Goal: Information Seeking & Learning: Learn about a topic

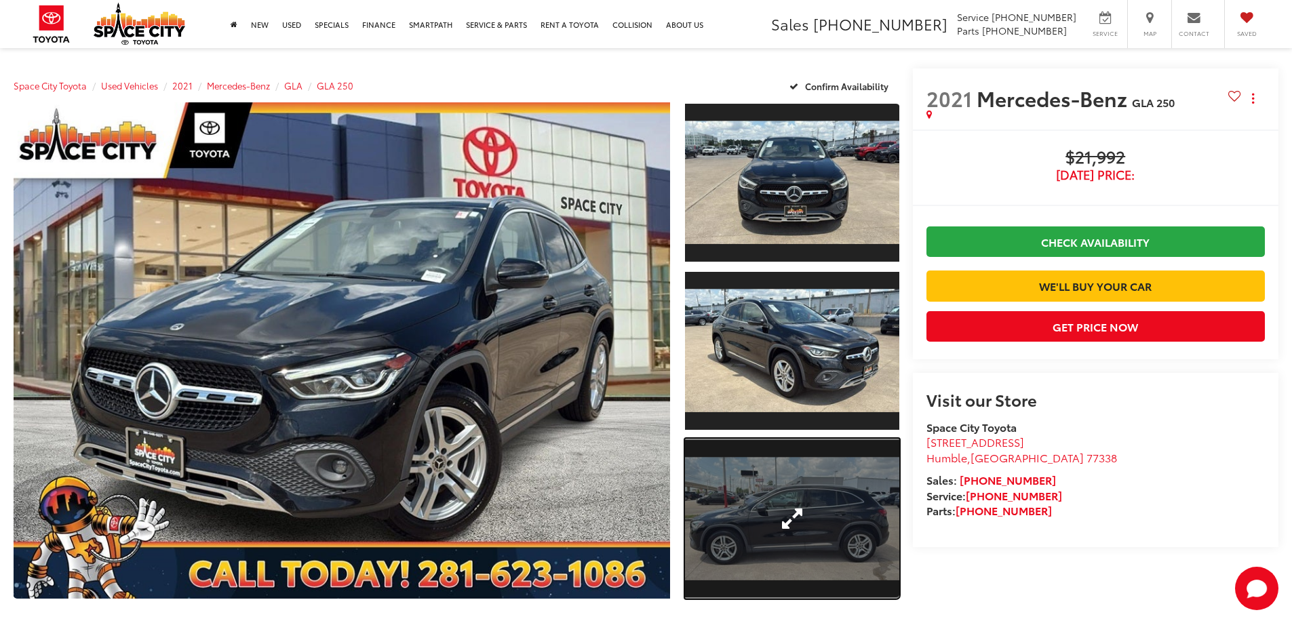
click at [839, 523] on link "Expand Photo 3" at bounding box center [792, 519] width 214 height 161
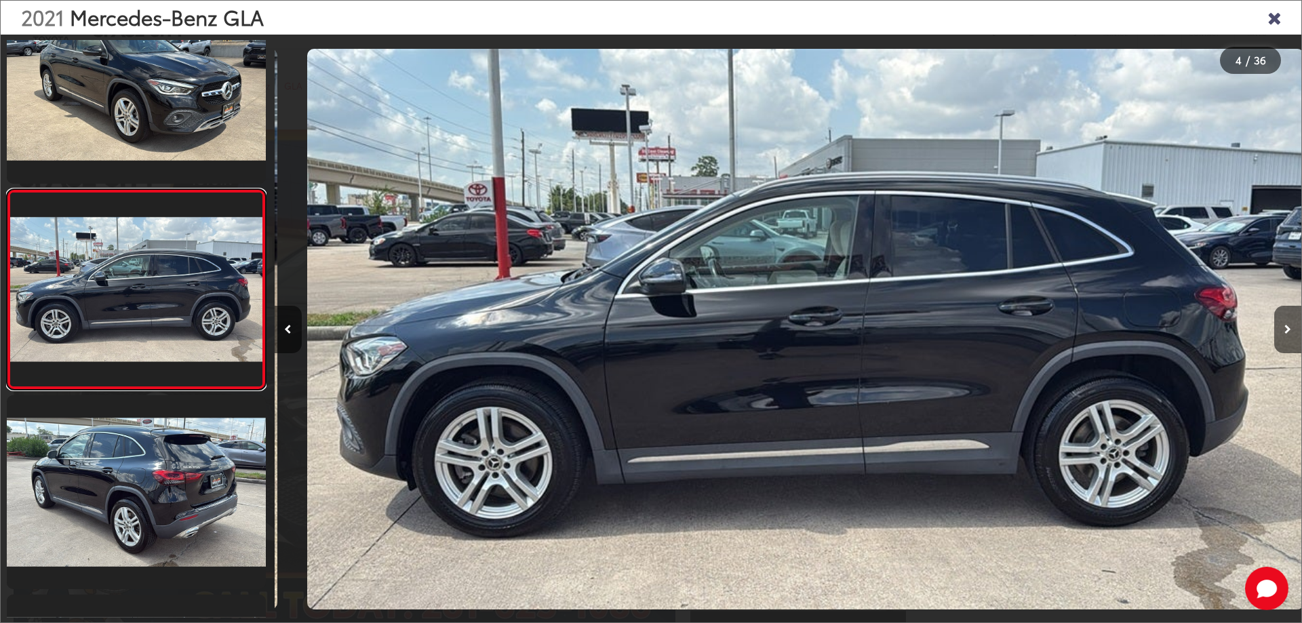
scroll to position [0, 3080]
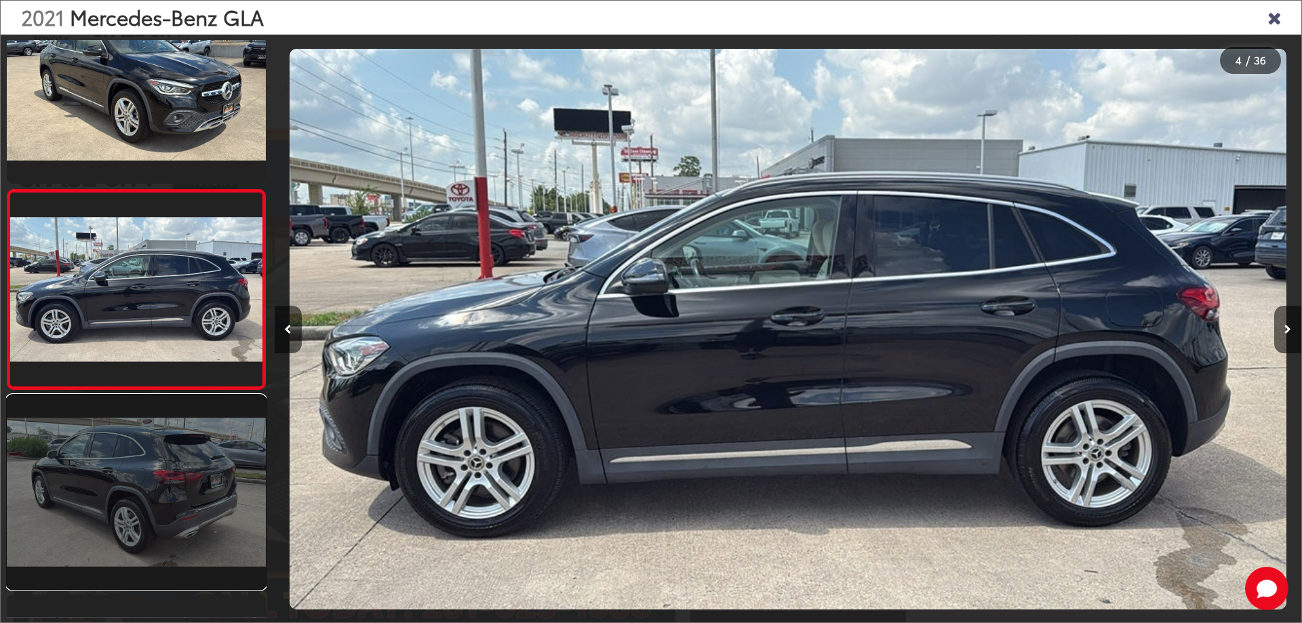
click at [194, 500] on link at bounding box center [136, 492] width 259 height 194
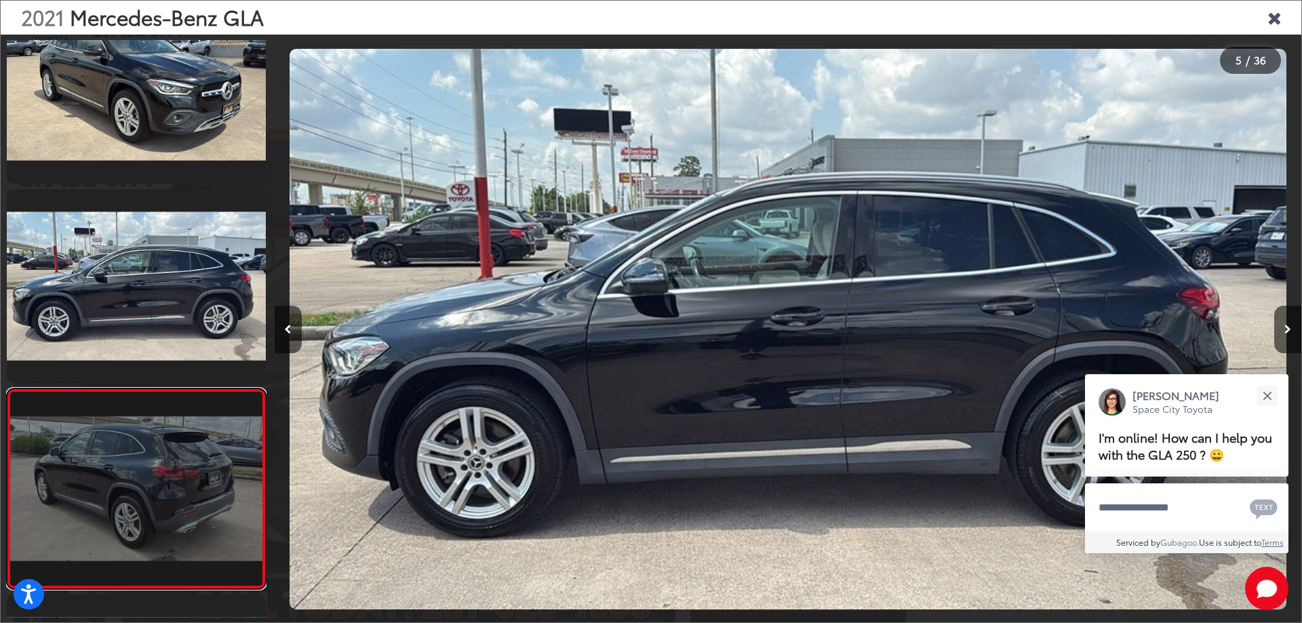
scroll to position [649, 0]
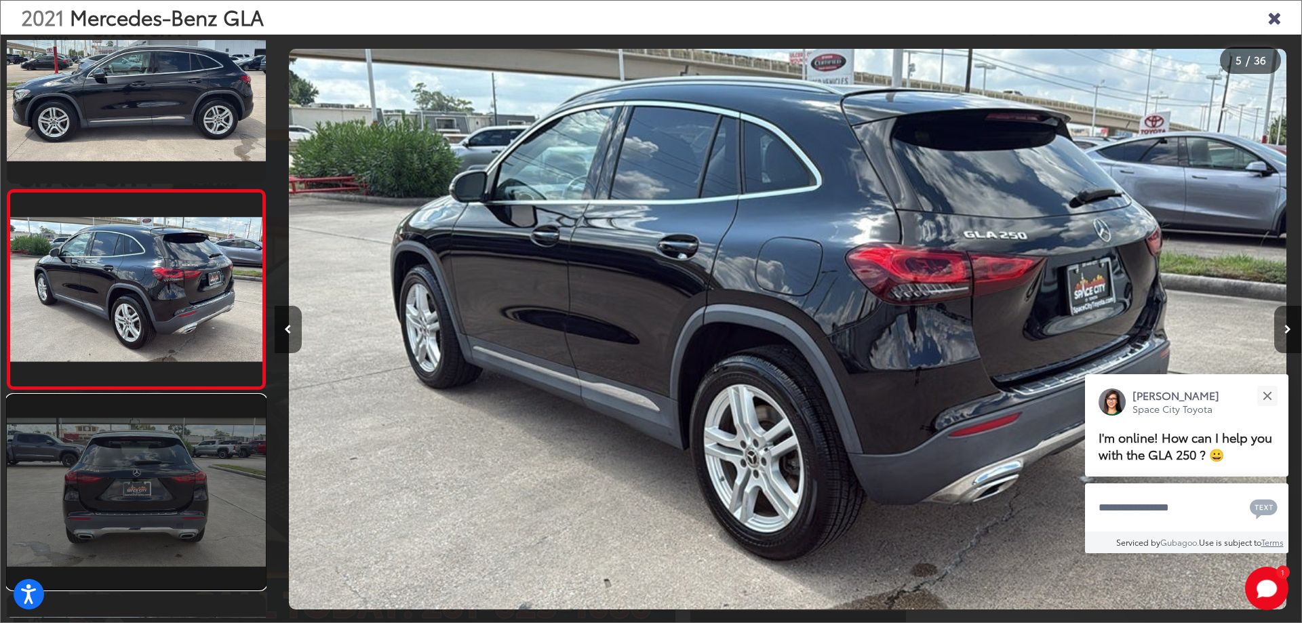
click at [92, 496] on link at bounding box center [136, 492] width 259 height 194
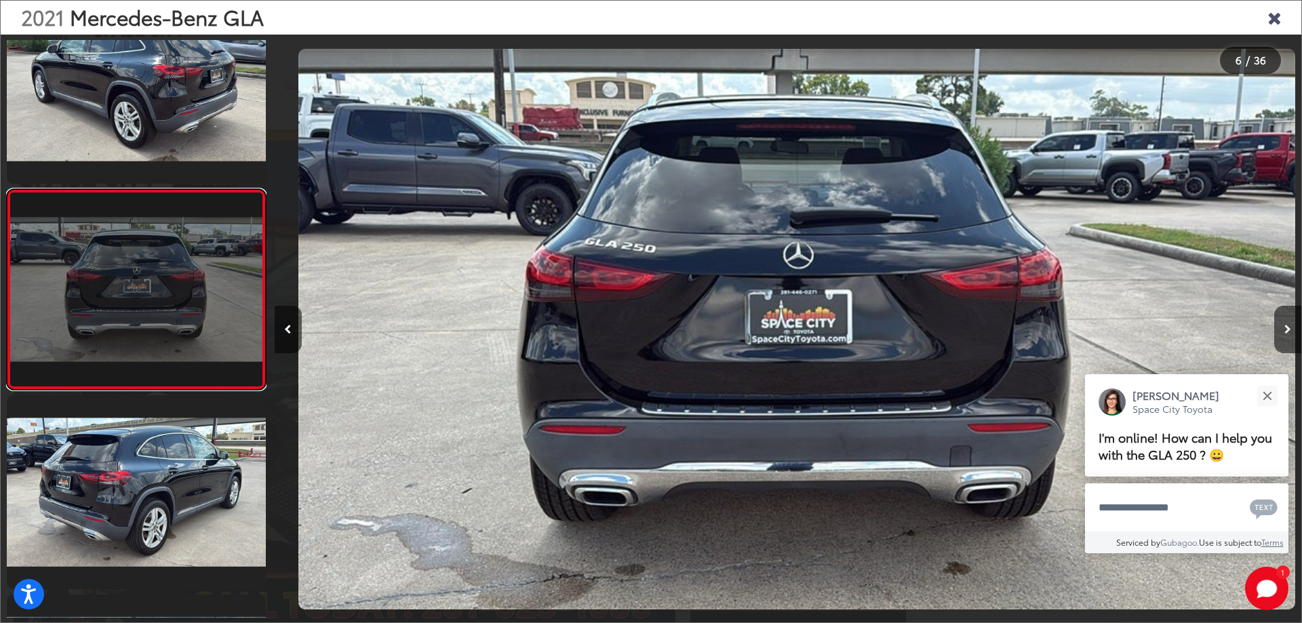
scroll to position [0, 5133]
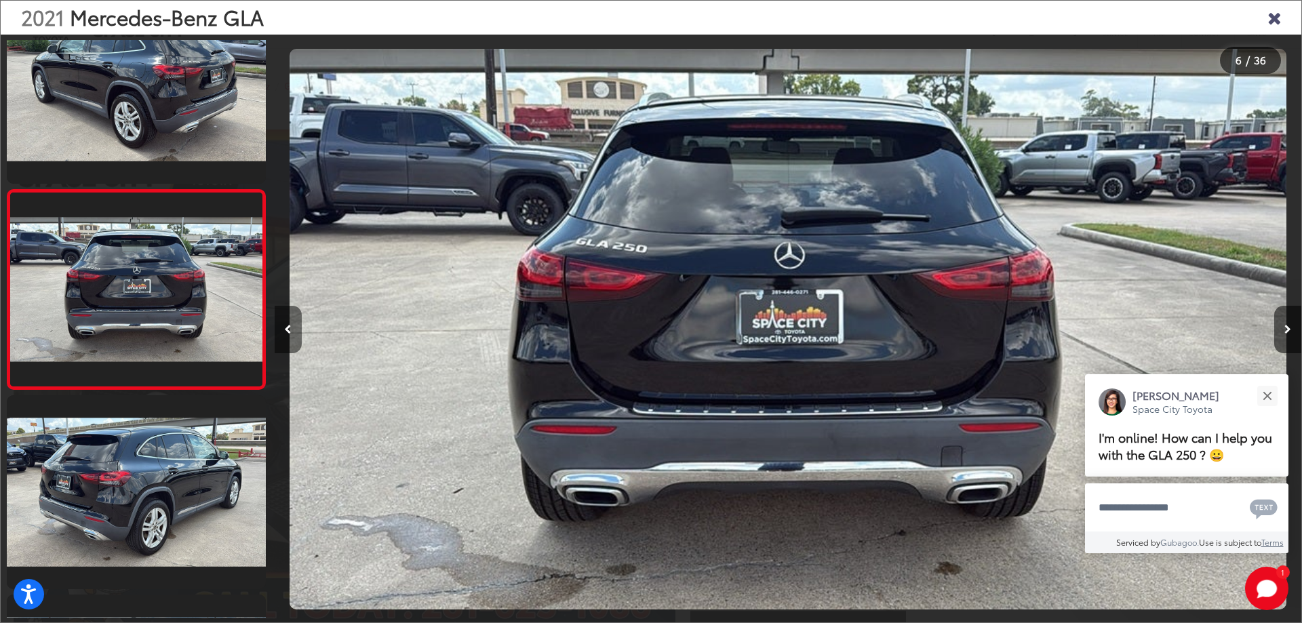
click at [288, 333] on icon "Previous image" at bounding box center [287, 329] width 7 height 9
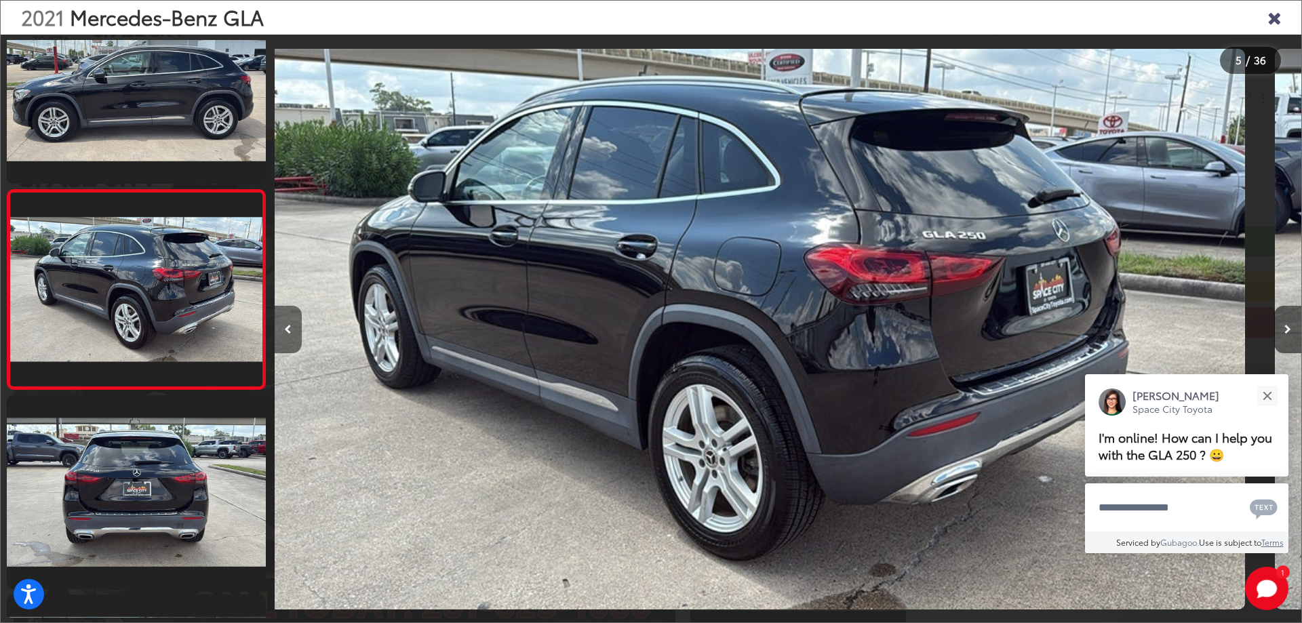
scroll to position [0, 4107]
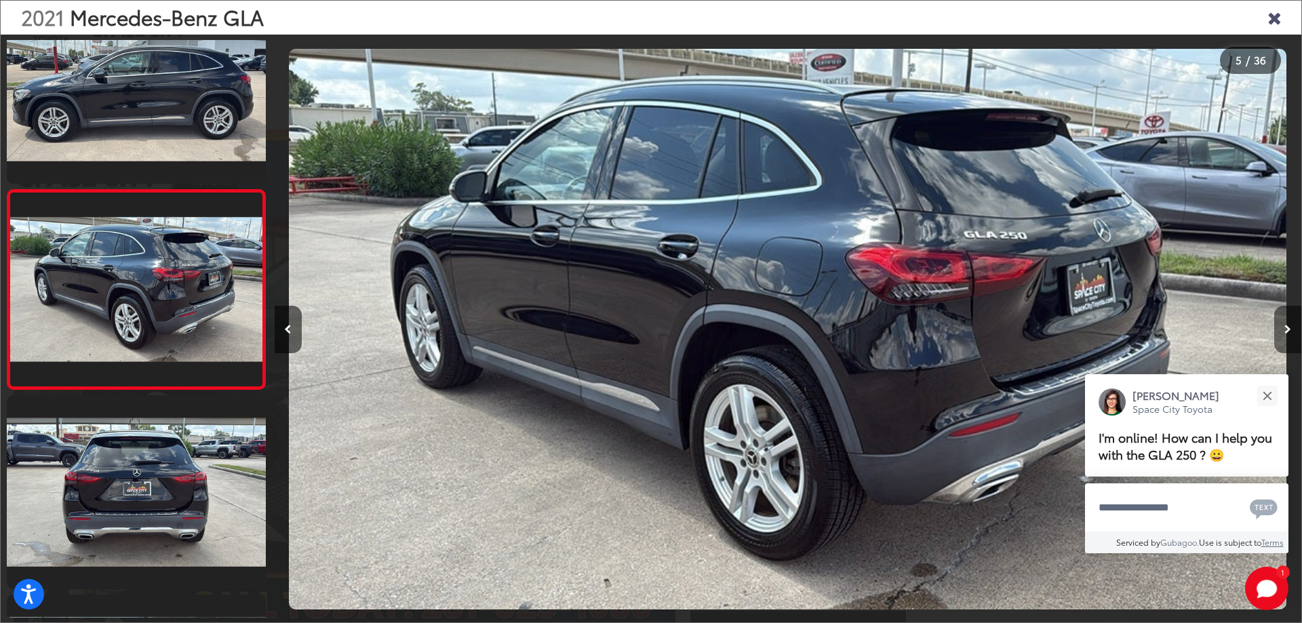
click at [1291, 319] on button "Next image" at bounding box center [1287, 329] width 27 height 47
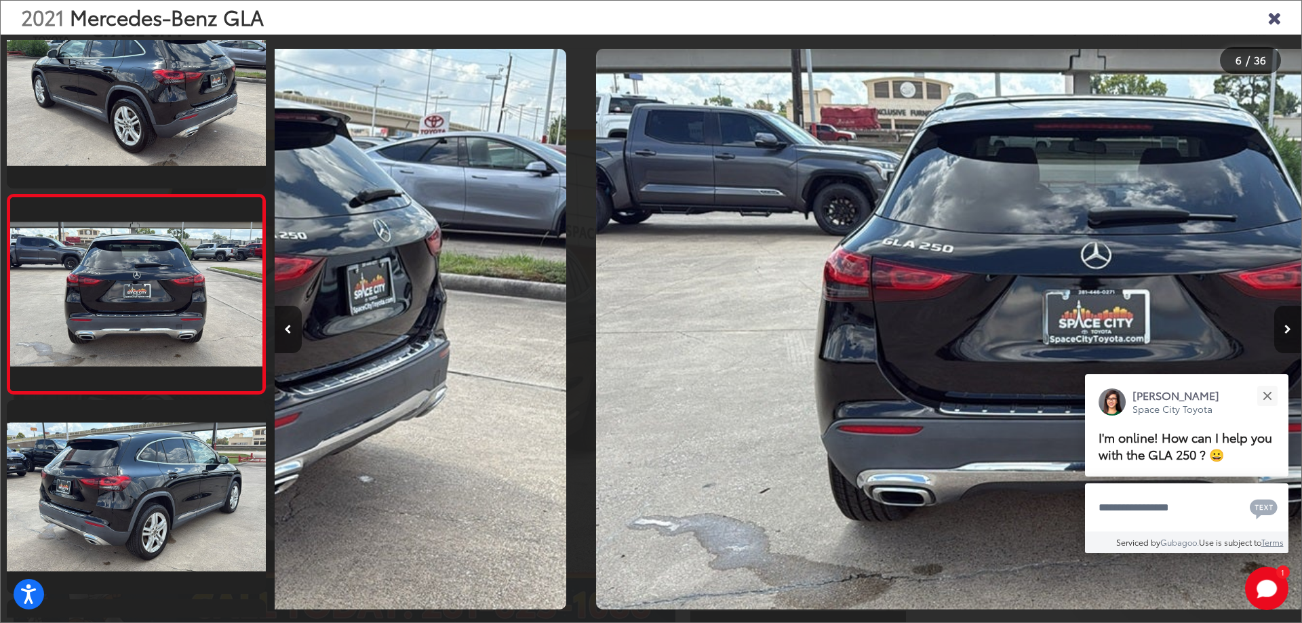
scroll to position [849, 0]
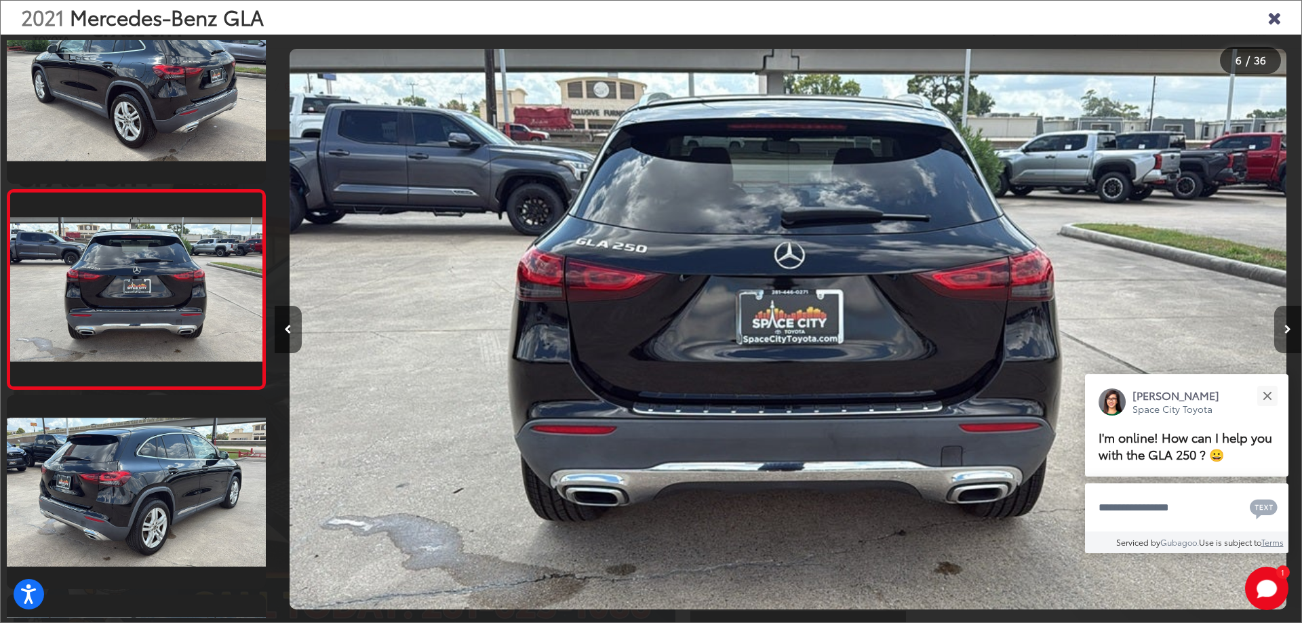
click at [1291, 319] on button "Next image" at bounding box center [1287, 329] width 27 height 47
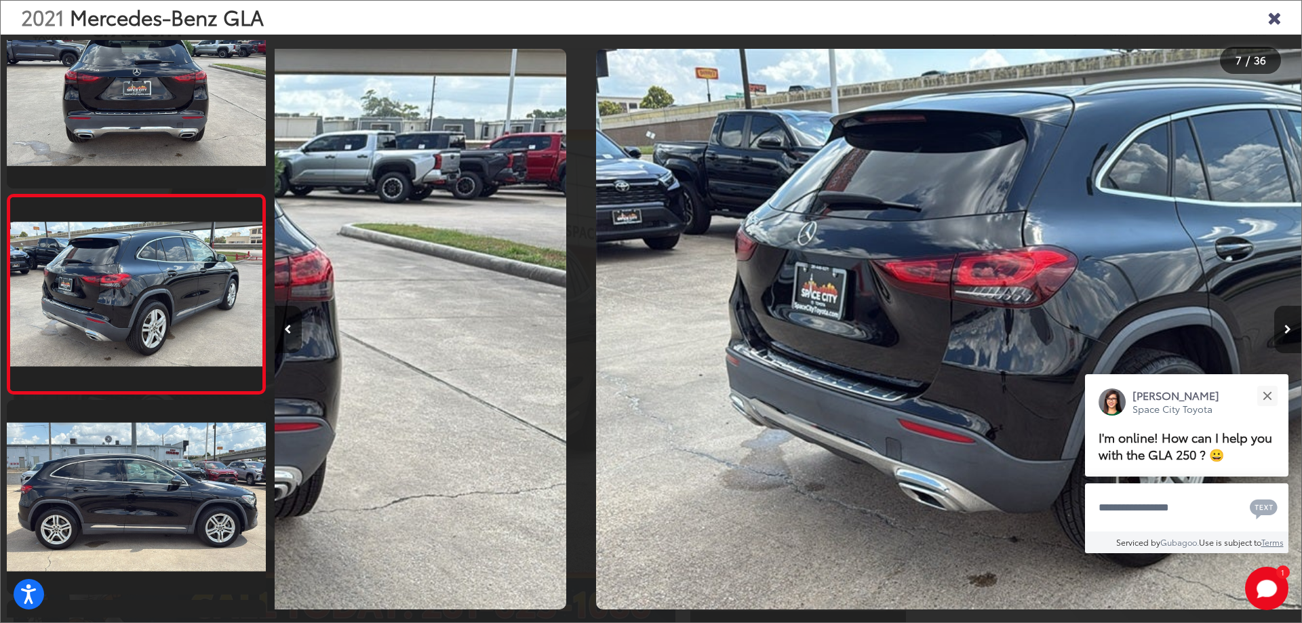
scroll to position [1048, 0]
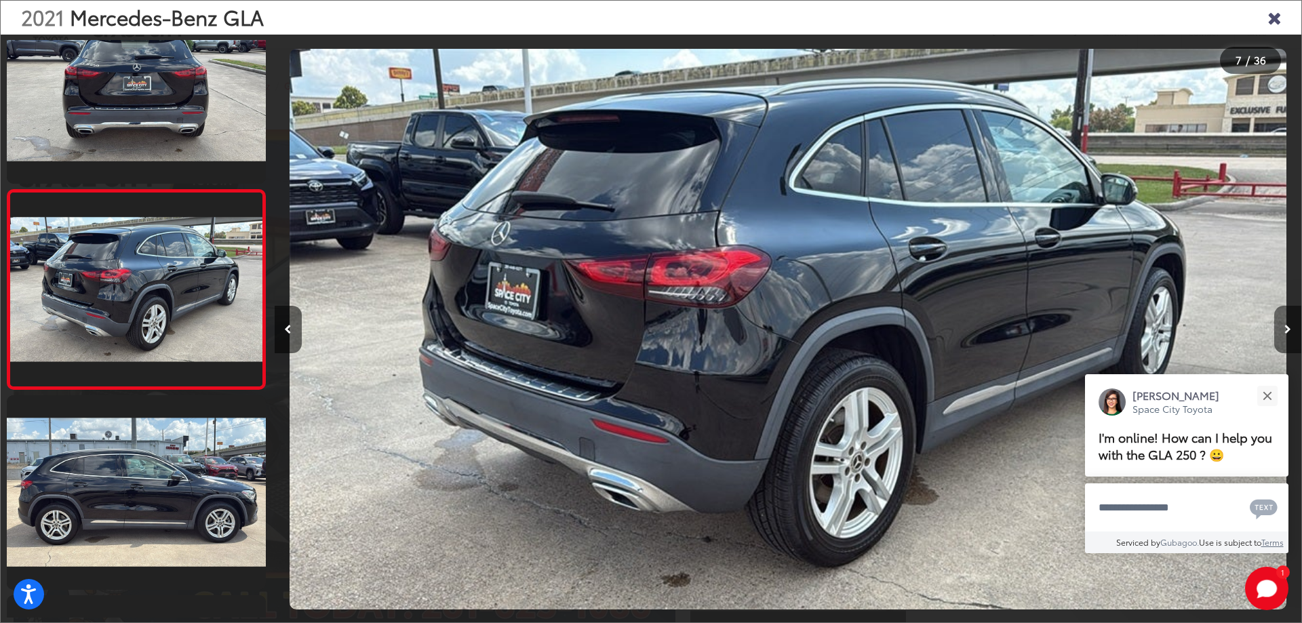
click at [1291, 319] on button "Next image" at bounding box center [1287, 329] width 27 height 47
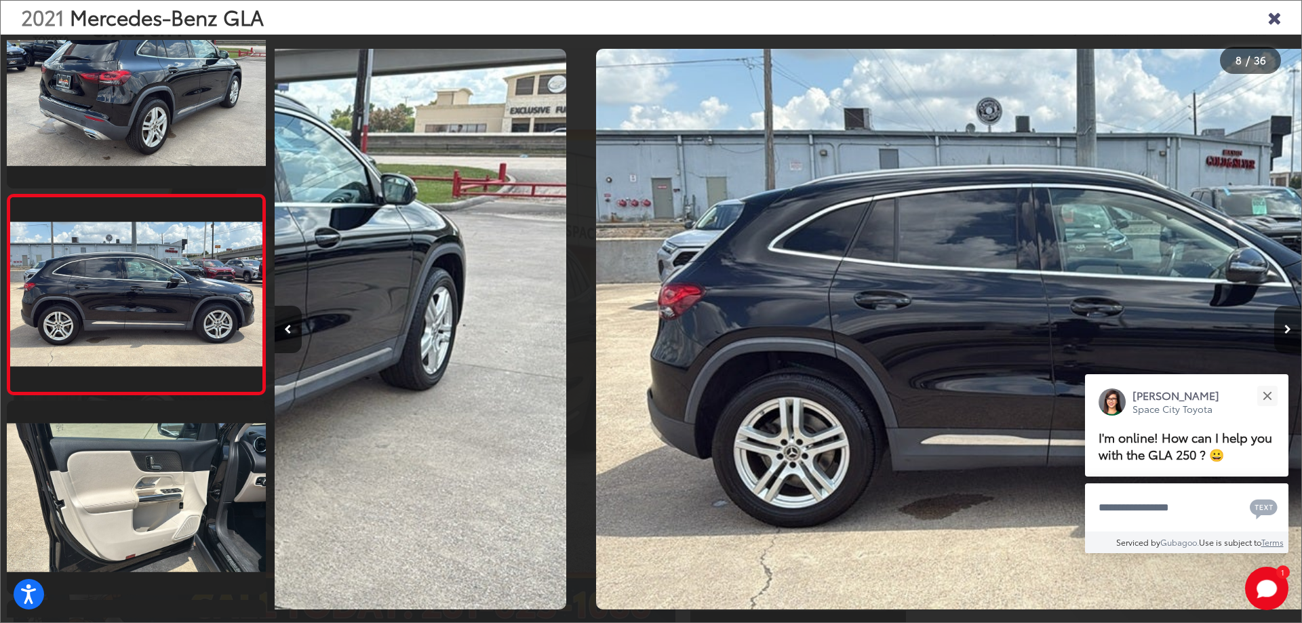
scroll to position [1247, 0]
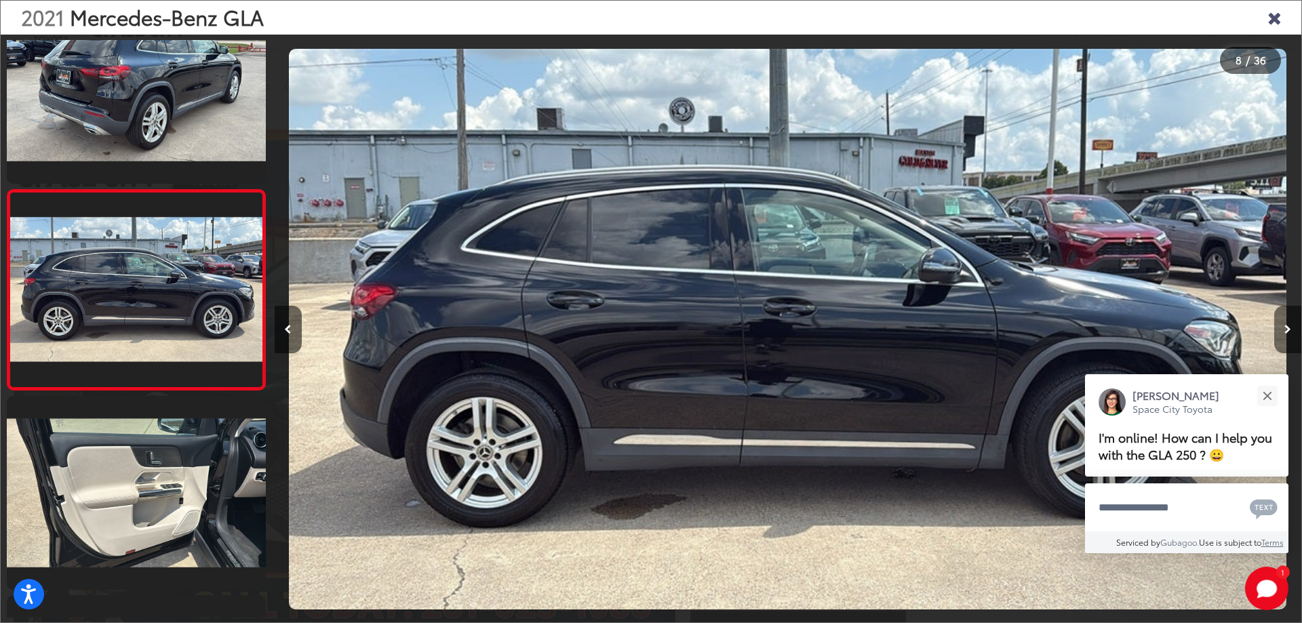
click at [1291, 319] on button "Next image" at bounding box center [1287, 329] width 27 height 47
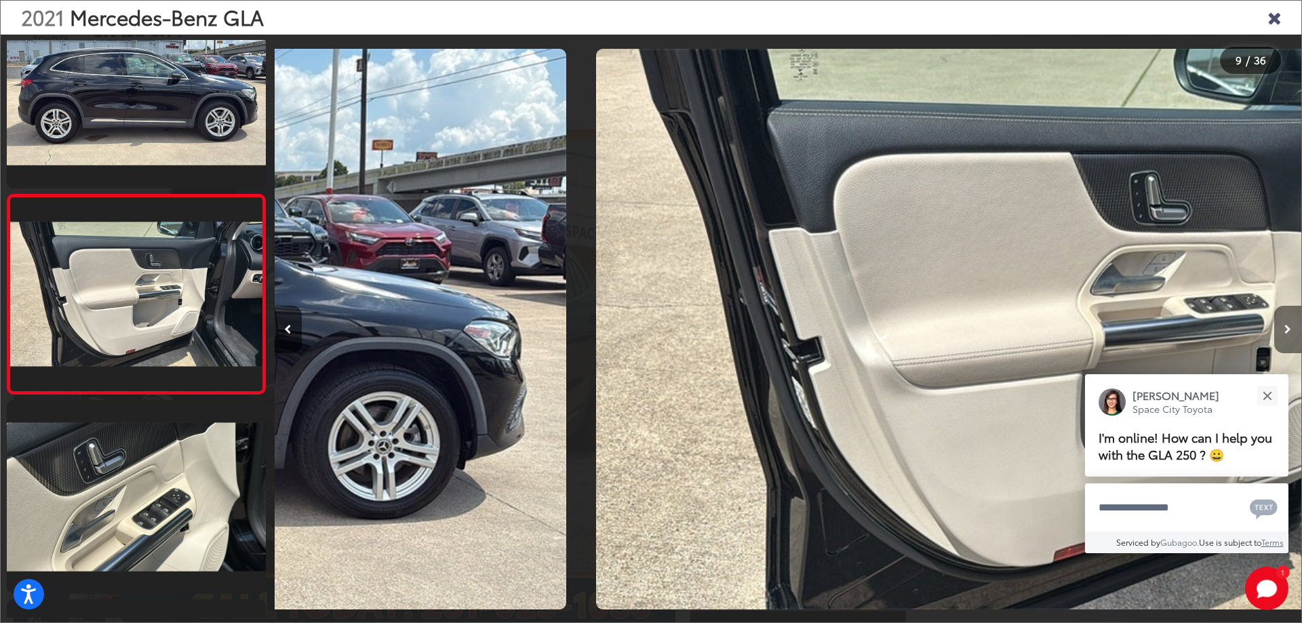
scroll to position [1447, 0]
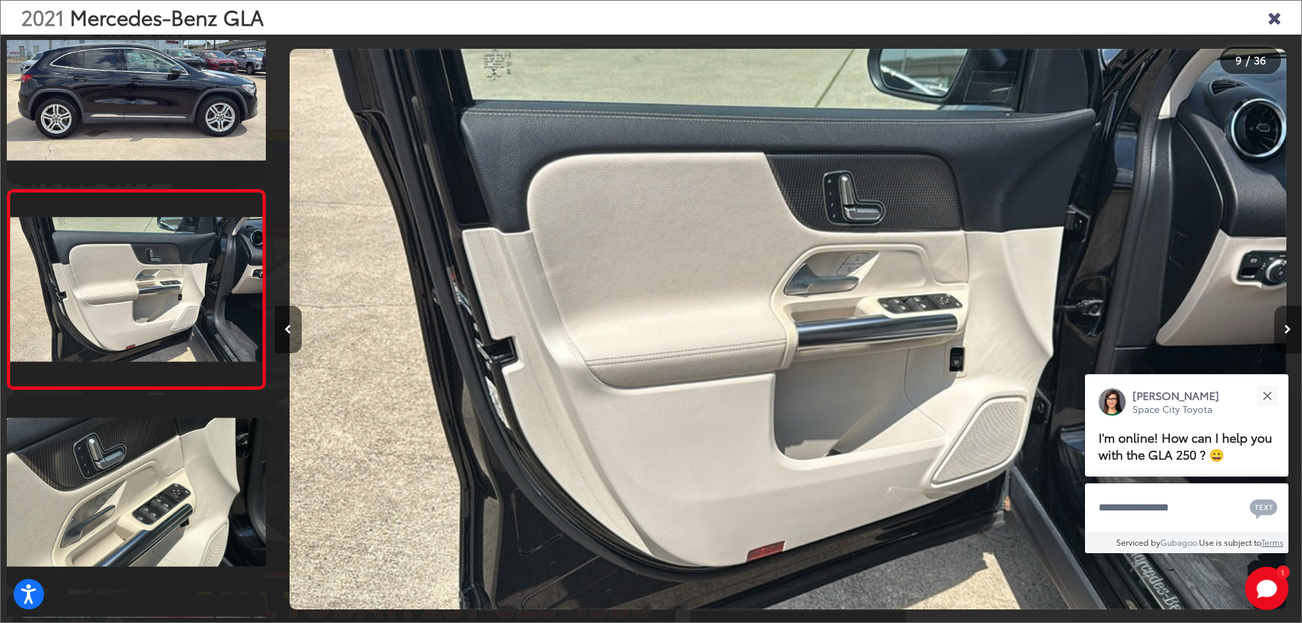
click at [1291, 319] on button "Next image" at bounding box center [1287, 329] width 27 height 47
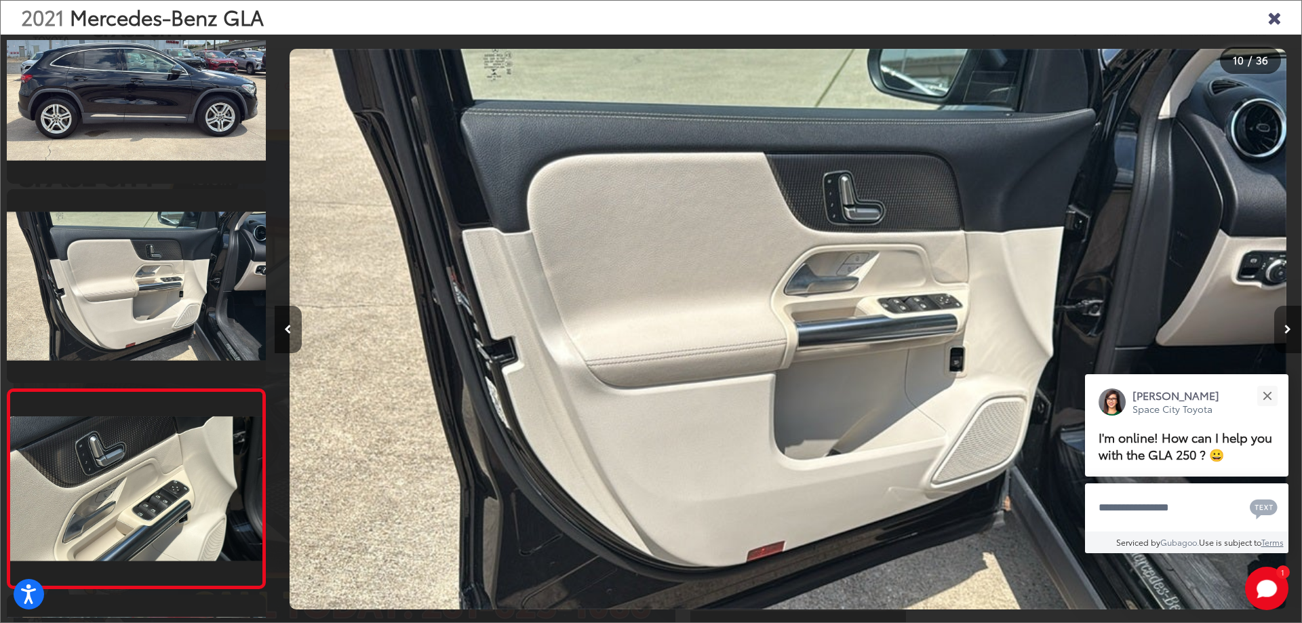
scroll to position [0, 0]
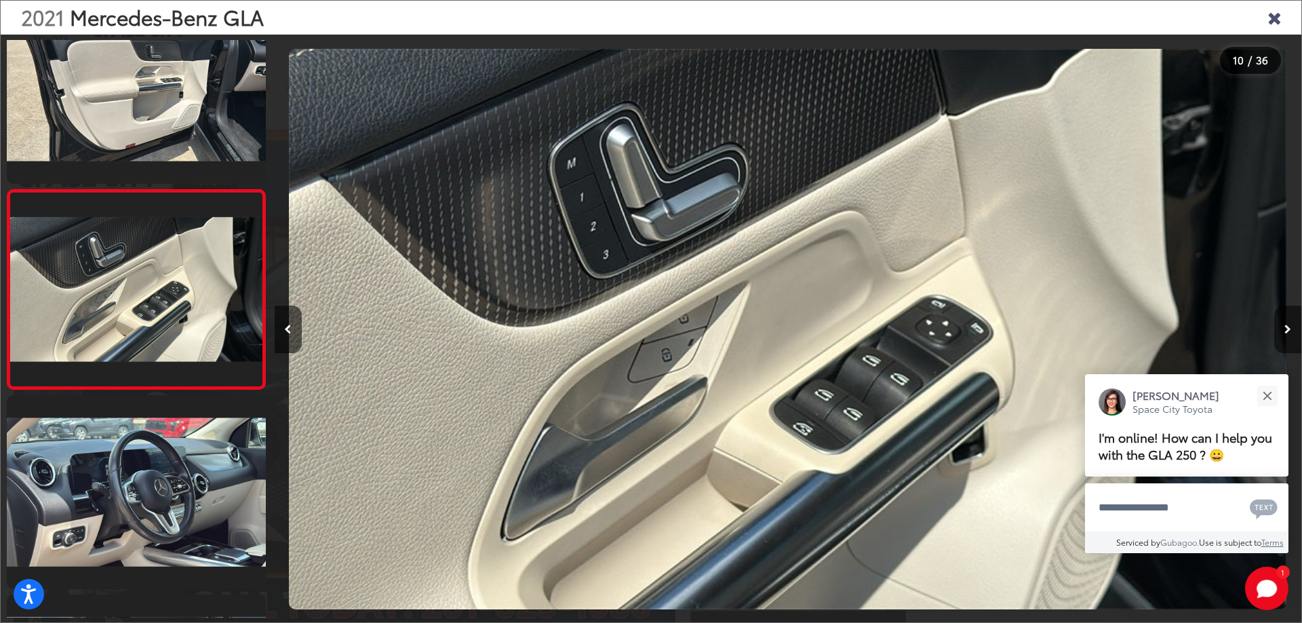
click at [1291, 319] on button "Next image" at bounding box center [1287, 329] width 27 height 47
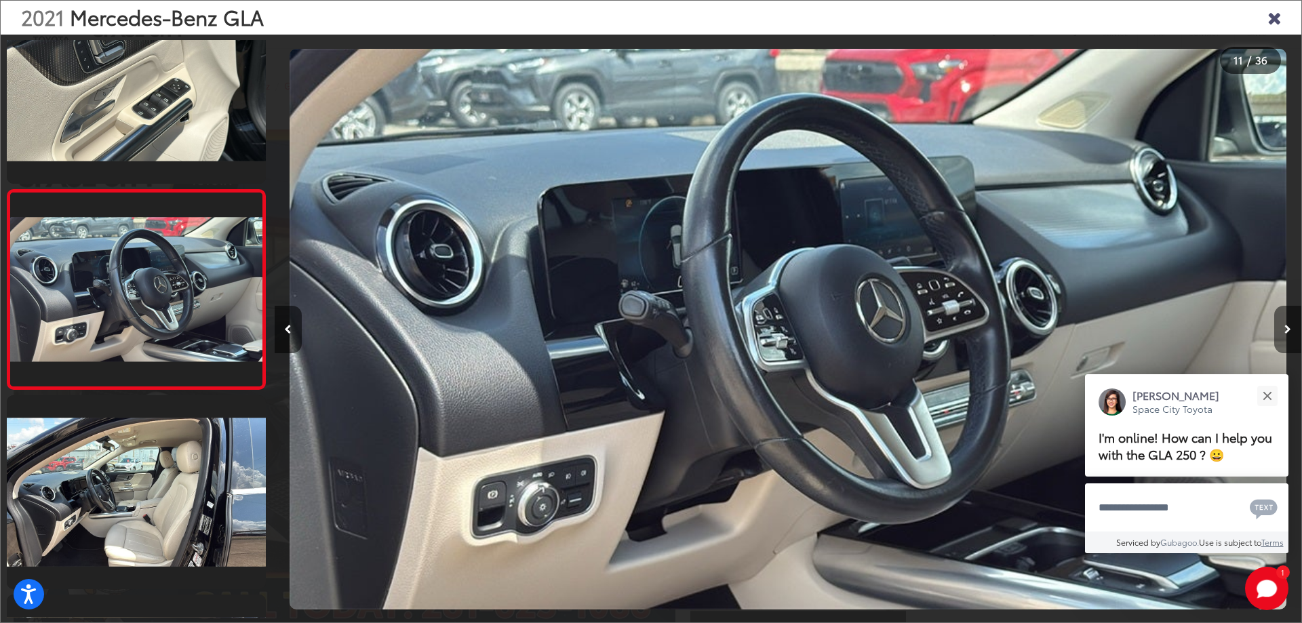
click at [1291, 319] on button "Next image" at bounding box center [1287, 329] width 27 height 47
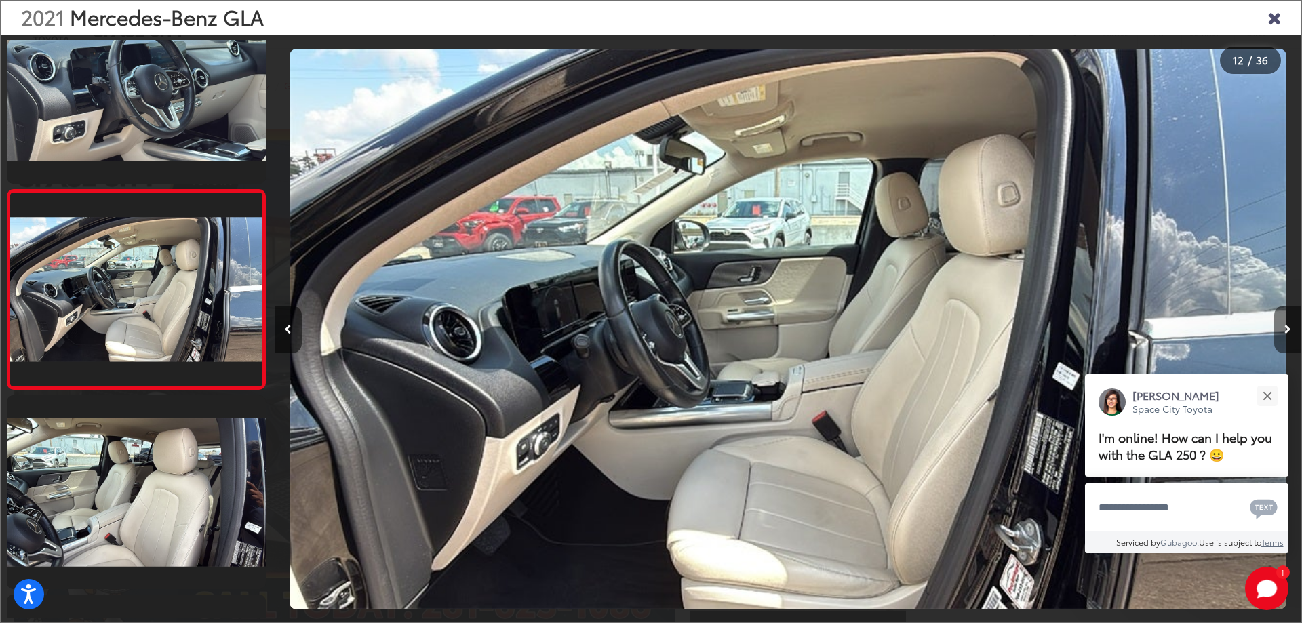
click at [1291, 319] on button "Next image" at bounding box center [1287, 329] width 27 height 47
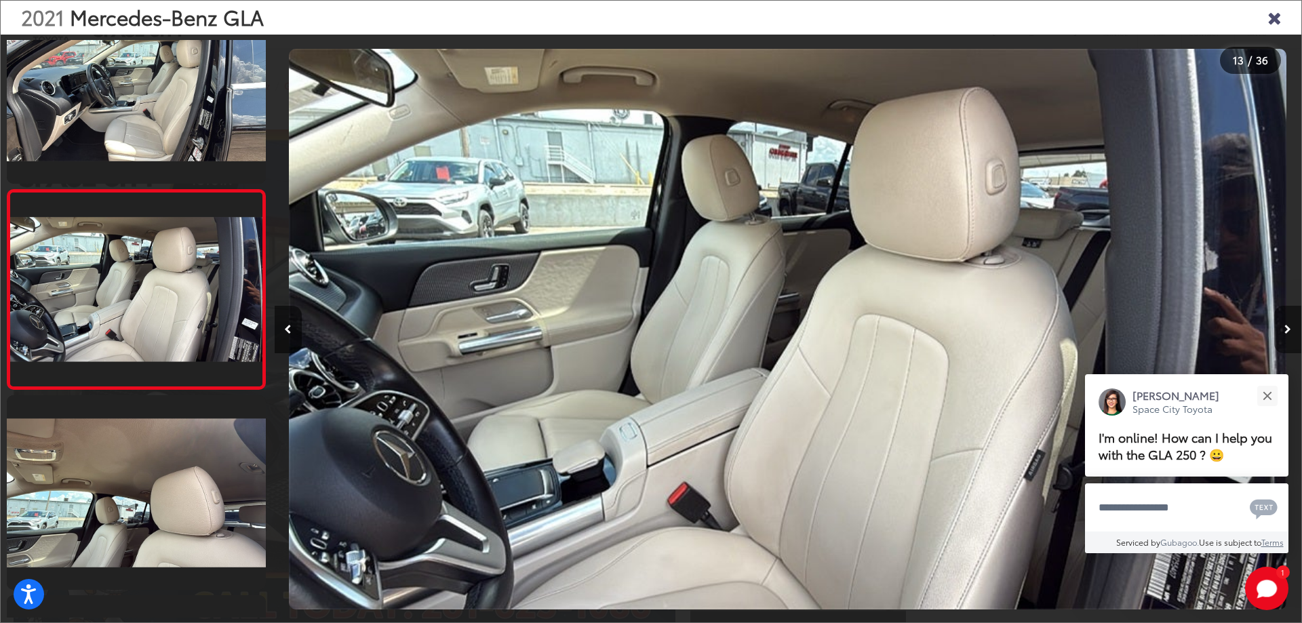
click at [1291, 319] on button "Next image" at bounding box center [1287, 329] width 27 height 47
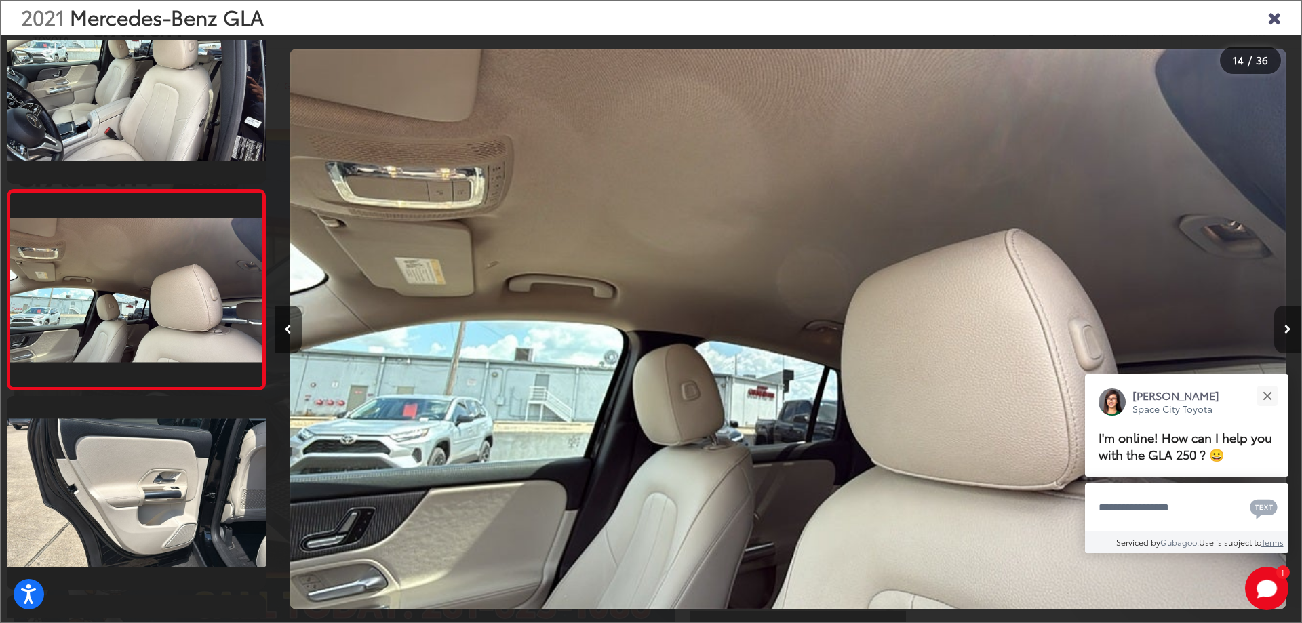
click at [1281, 319] on button "Next image" at bounding box center [1287, 329] width 27 height 47
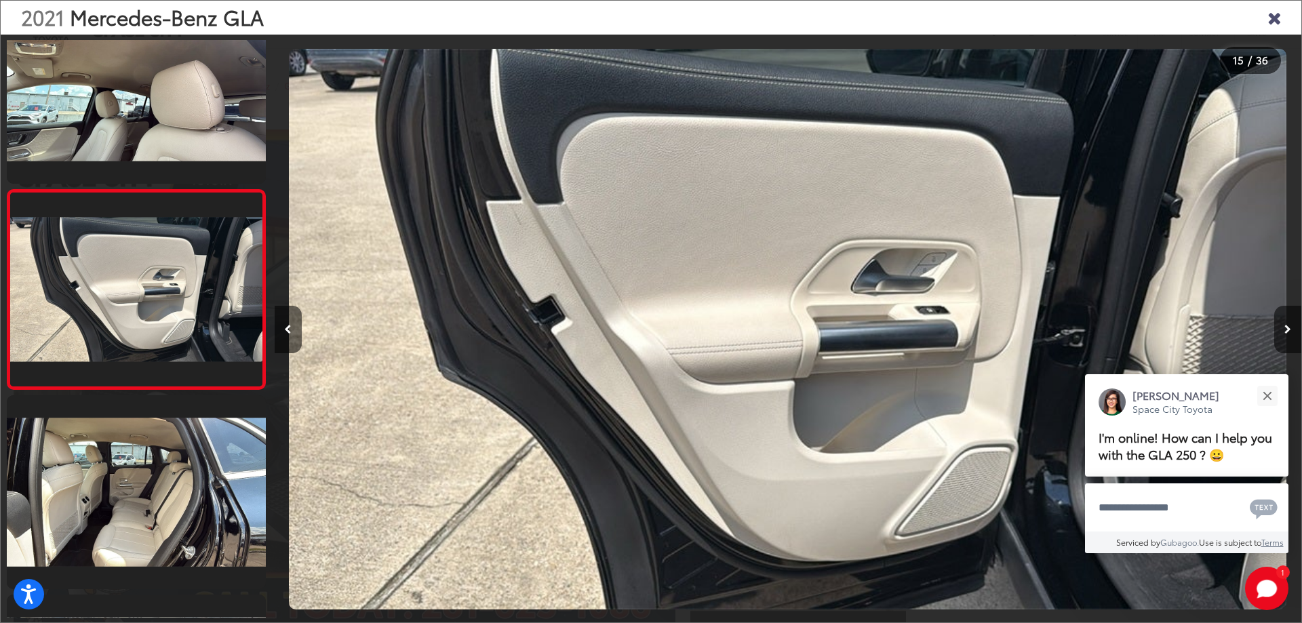
drag, startPoint x: 1281, startPoint y: 319, endPoint x: 1260, endPoint y: 325, distance: 21.9
click at [1260, 325] on div at bounding box center [1172, 329] width 257 height 589
click at [1291, 325] on button "Next image" at bounding box center [1287, 329] width 27 height 47
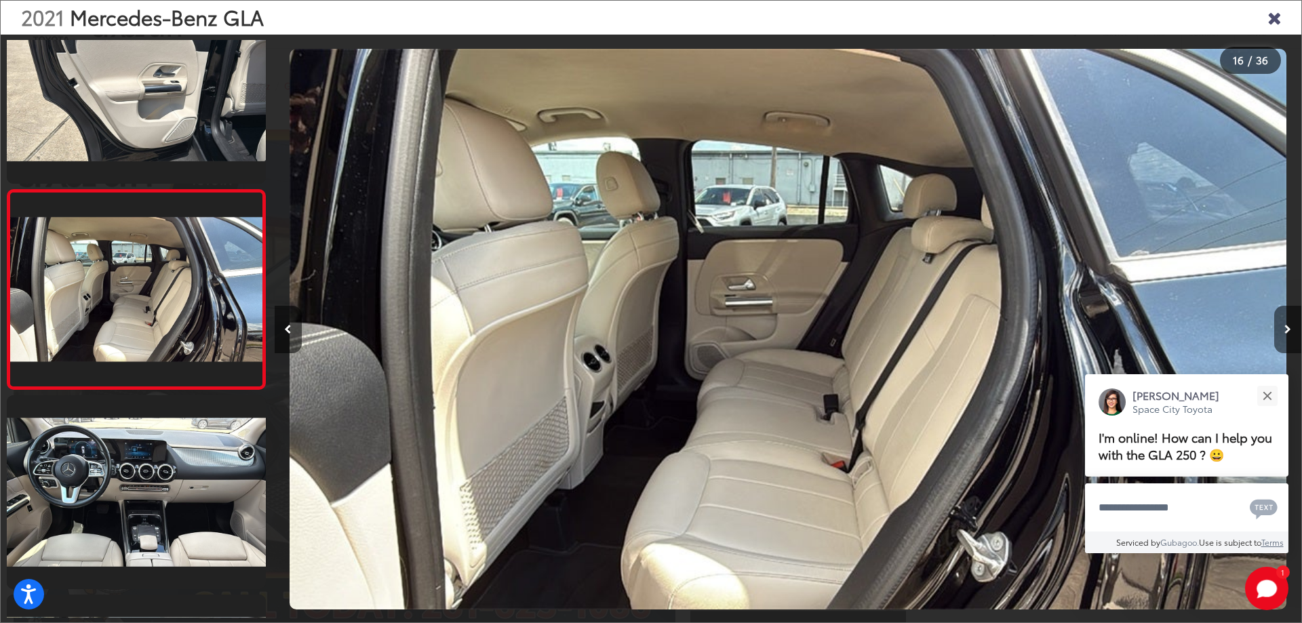
click at [1291, 325] on button "Next image" at bounding box center [1287, 329] width 27 height 47
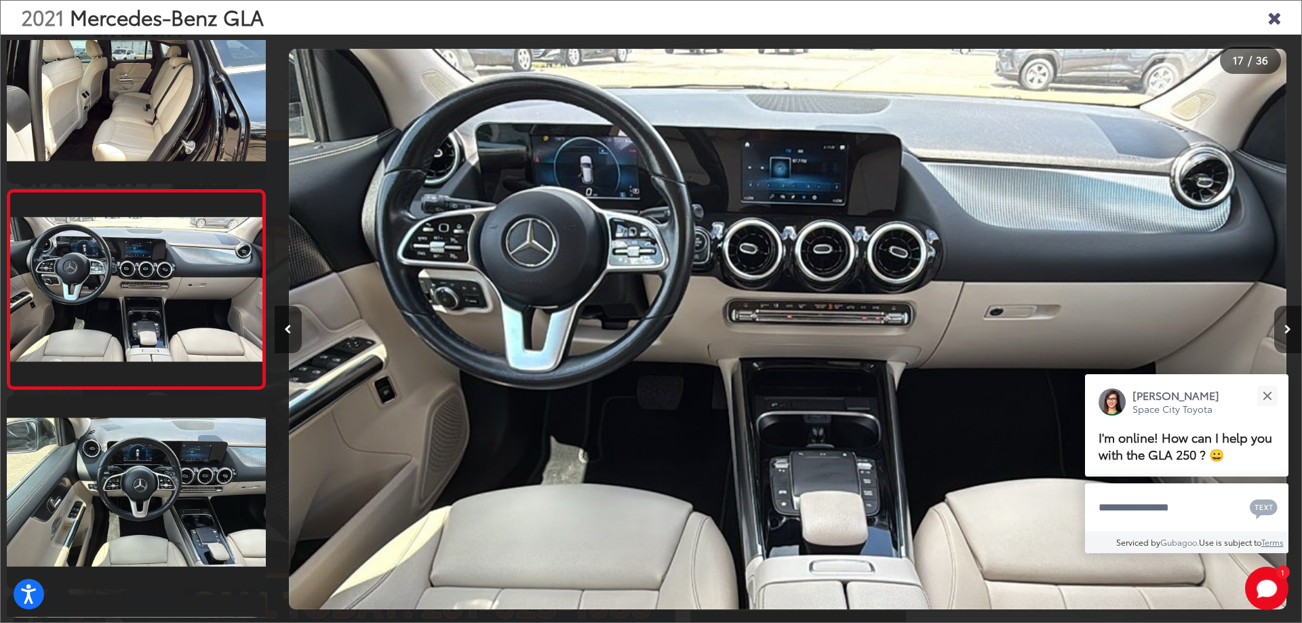
click at [1291, 325] on button "Next image" at bounding box center [1287, 329] width 27 height 47
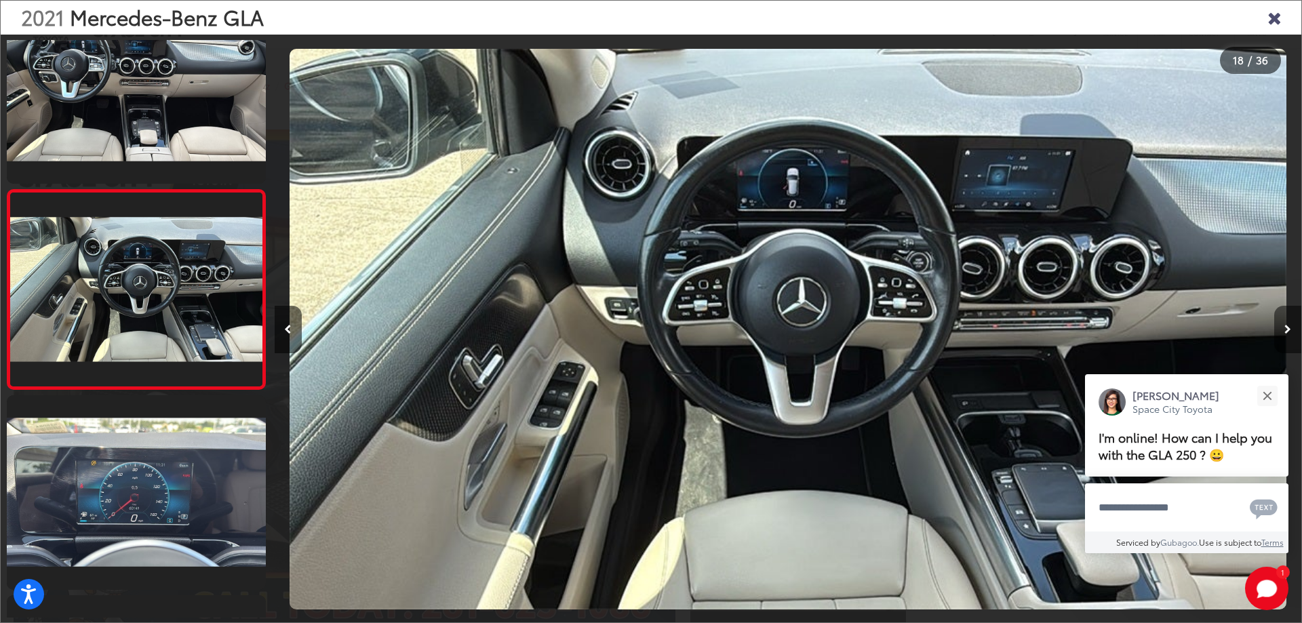
click at [1291, 325] on button "Next image" at bounding box center [1287, 329] width 27 height 47
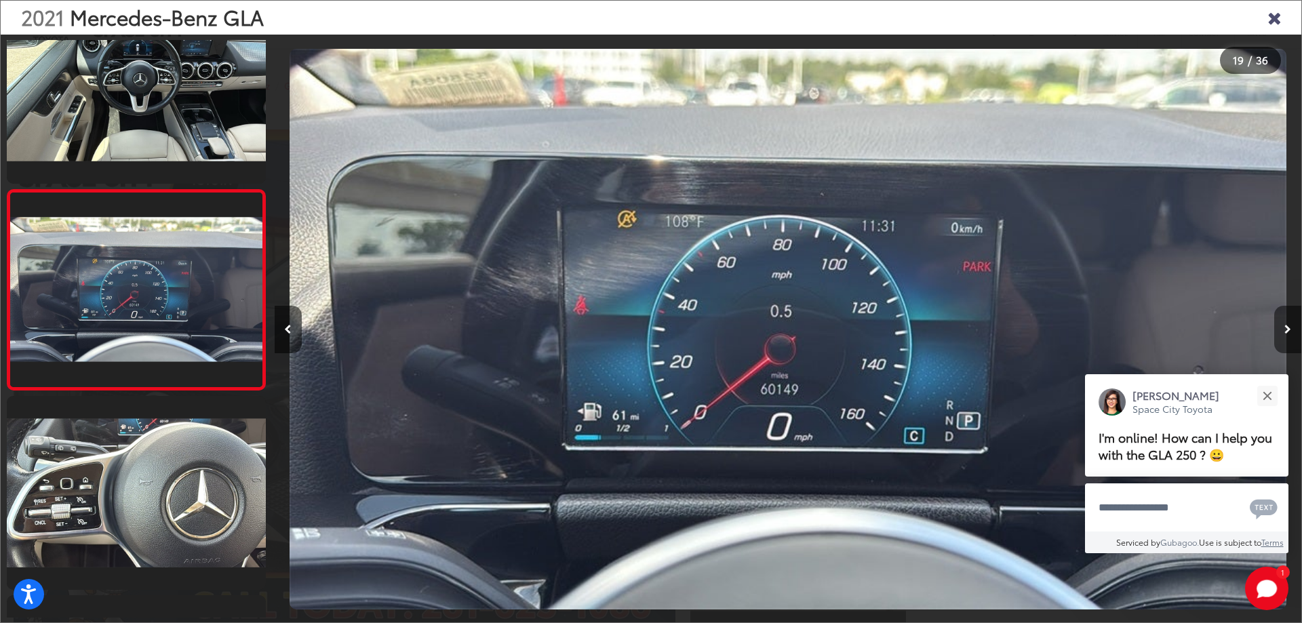
click at [1291, 325] on button "Next image" at bounding box center [1287, 329] width 27 height 47
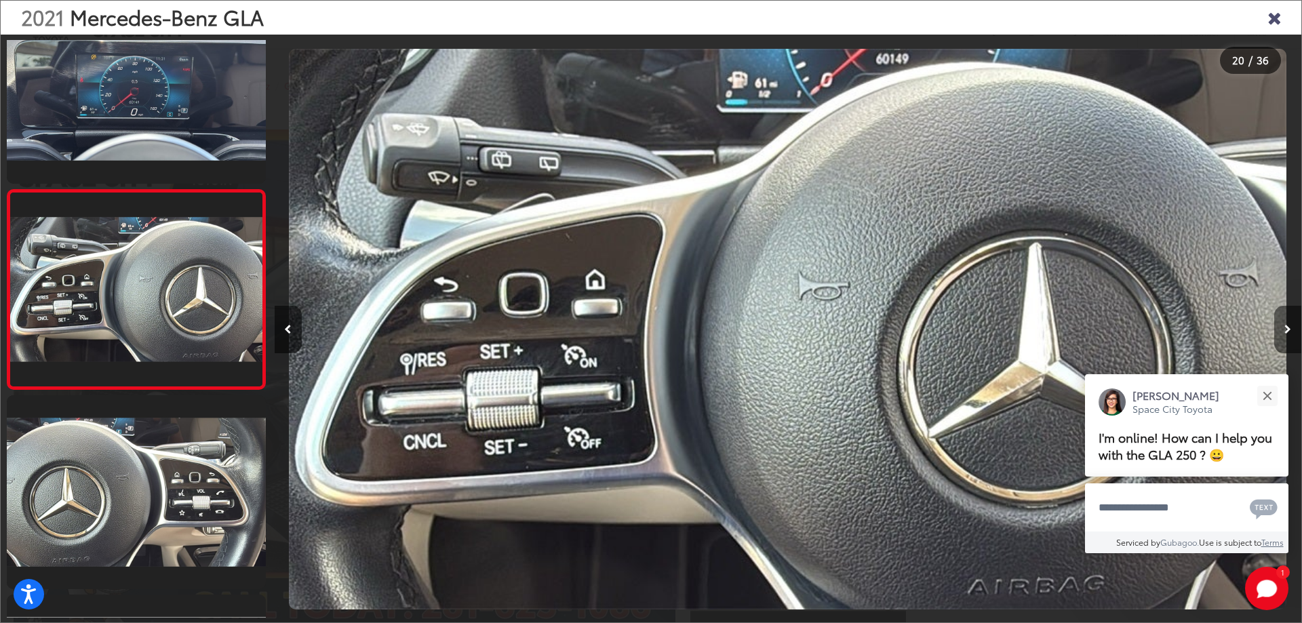
click at [1291, 325] on button "Next image" at bounding box center [1287, 329] width 27 height 47
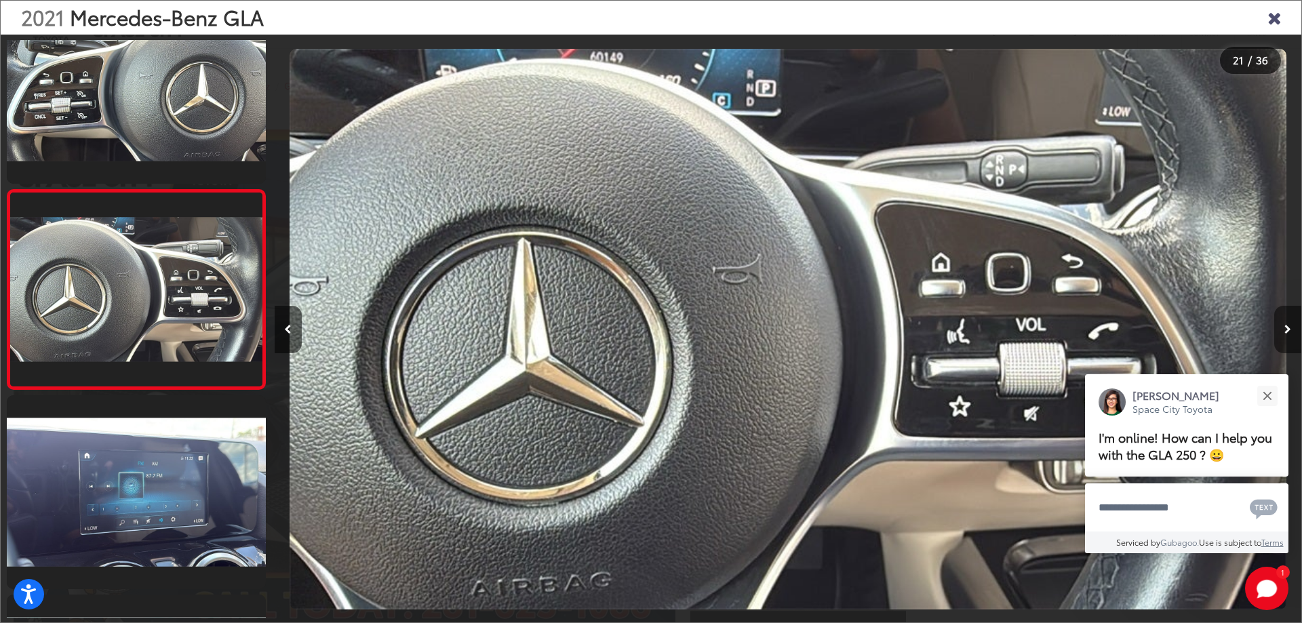
click at [1291, 325] on button "Next image" at bounding box center [1287, 329] width 27 height 47
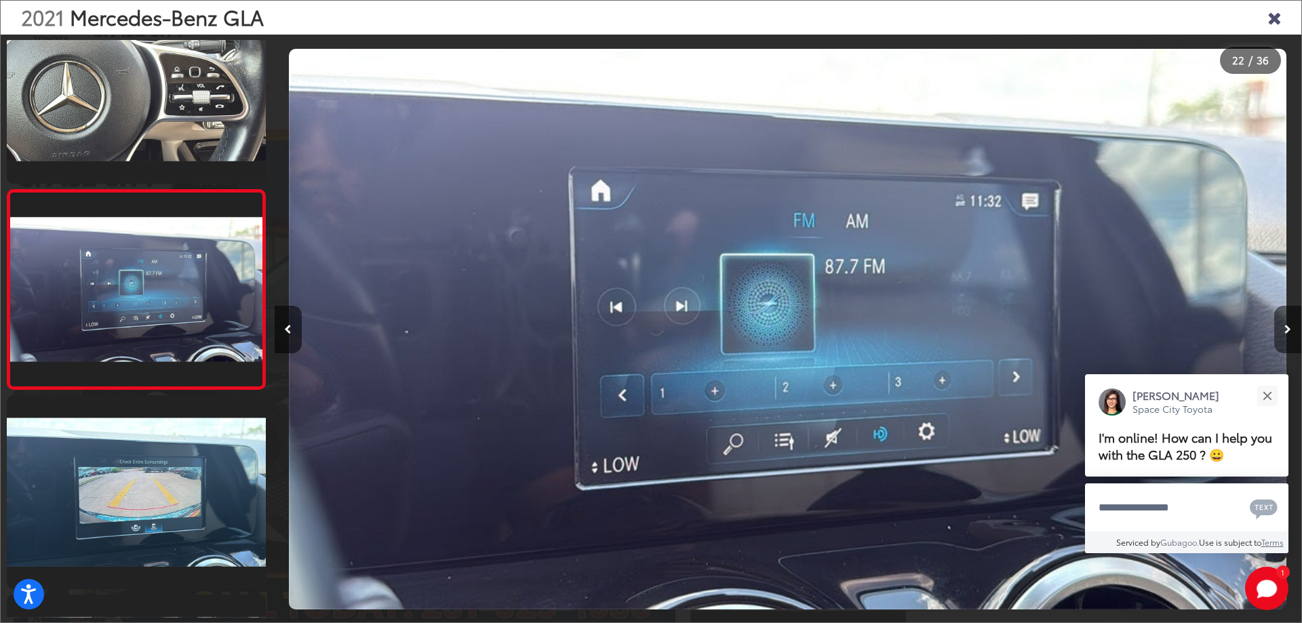
click at [1291, 325] on button "Next image" at bounding box center [1287, 329] width 27 height 47
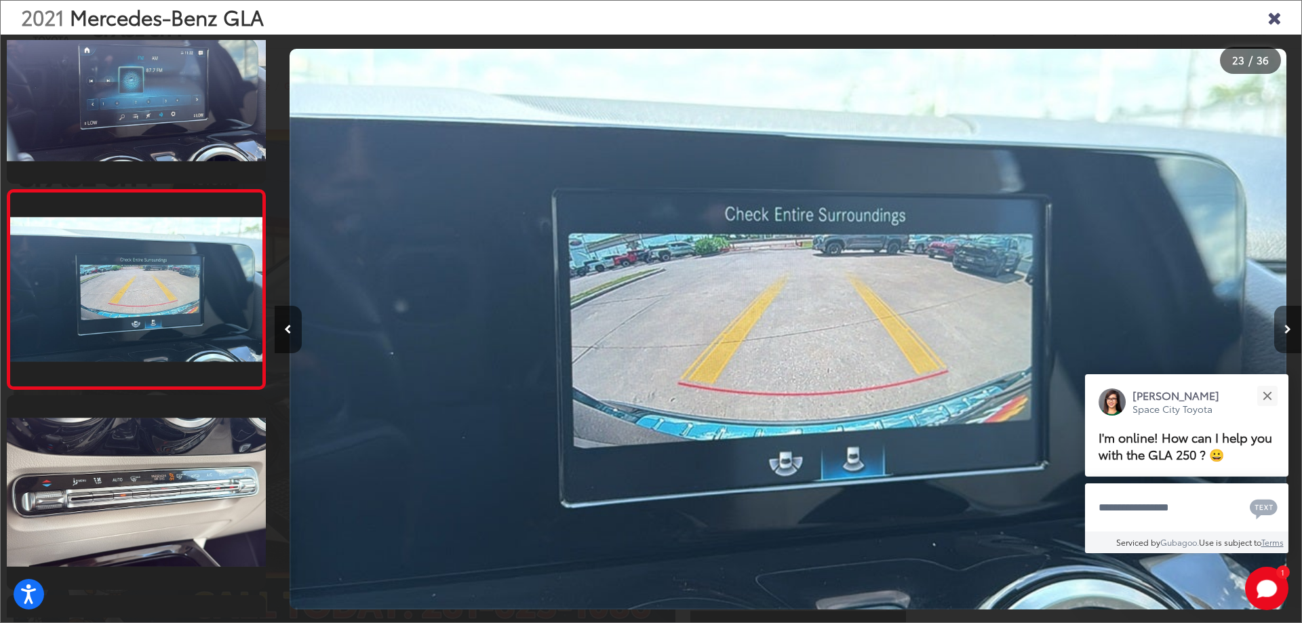
click at [1287, 326] on button "Next image" at bounding box center [1287, 329] width 27 height 47
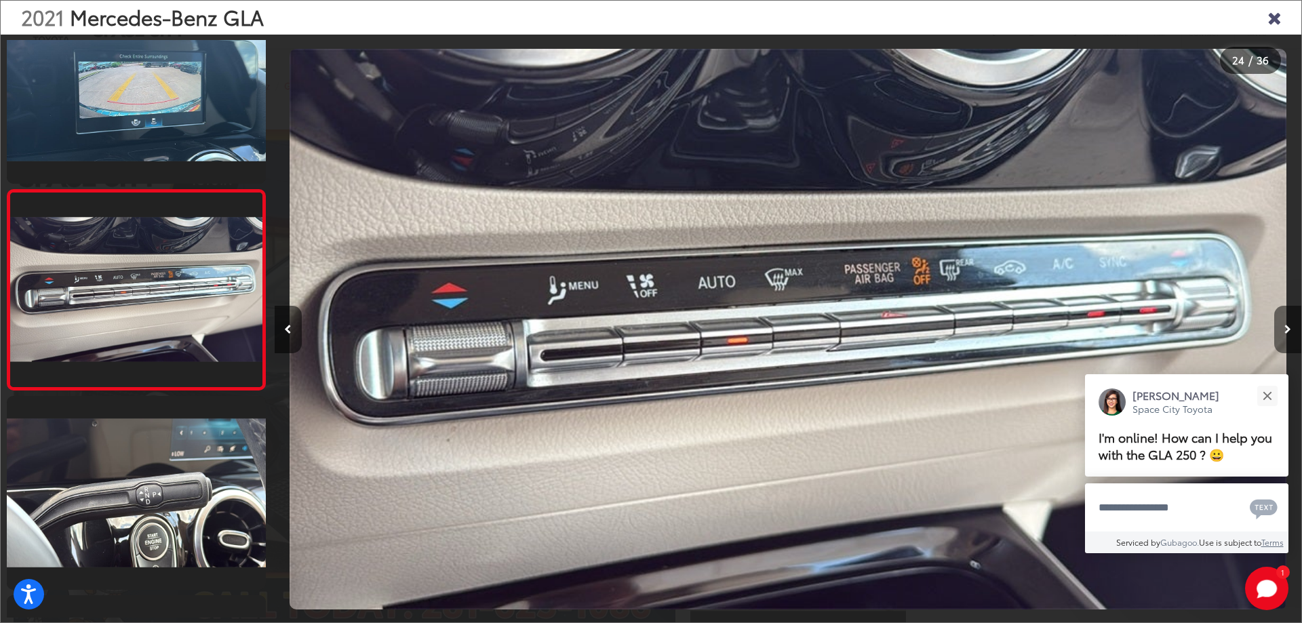
click at [1287, 326] on icon "Next image" at bounding box center [1287, 329] width 7 height 9
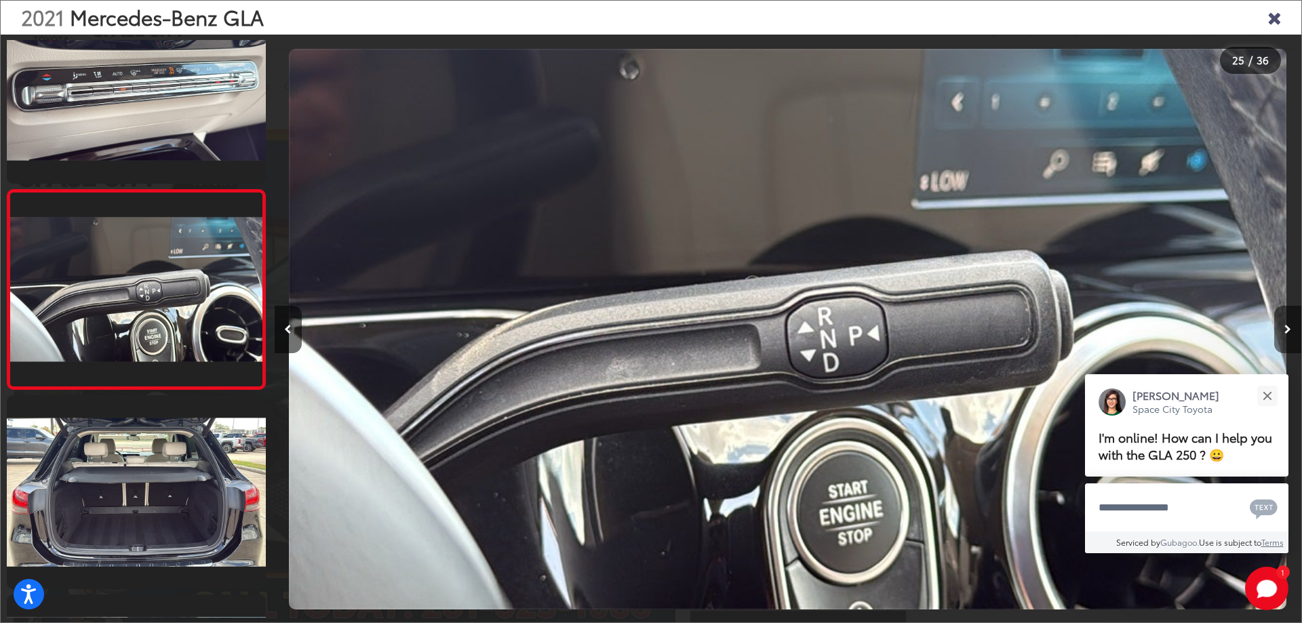
click at [1287, 326] on icon "Next image" at bounding box center [1287, 329] width 7 height 9
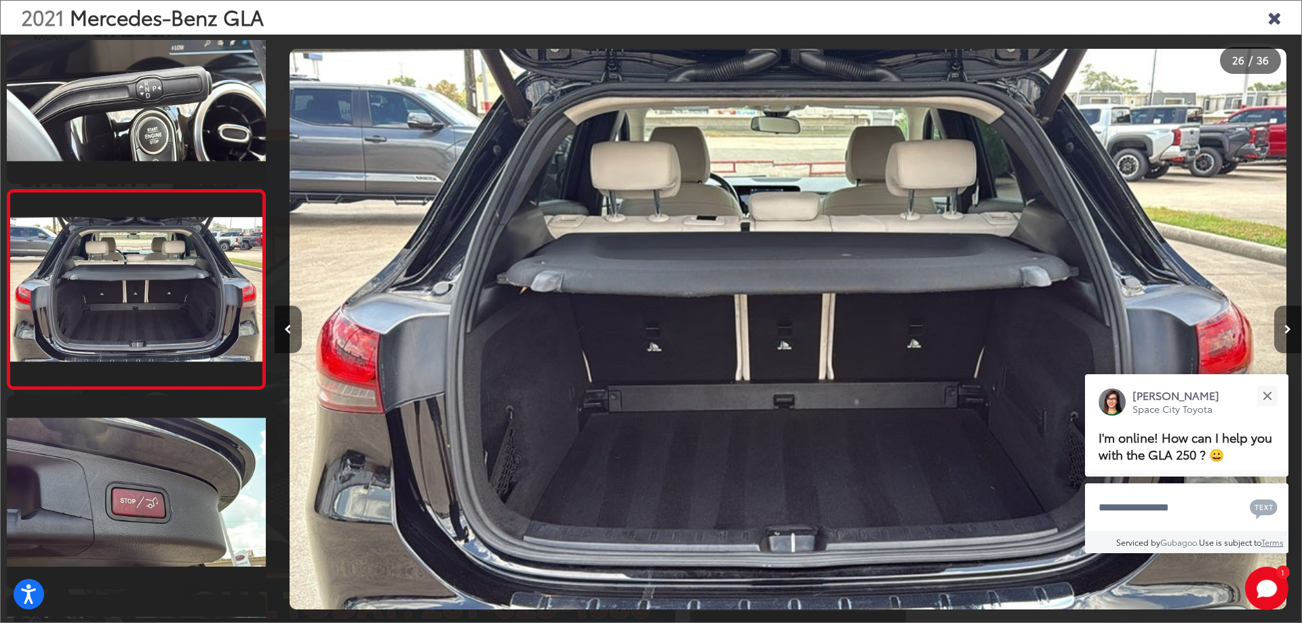
click at [1287, 326] on icon "Next image" at bounding box center [1287, 329] width 7 height 9
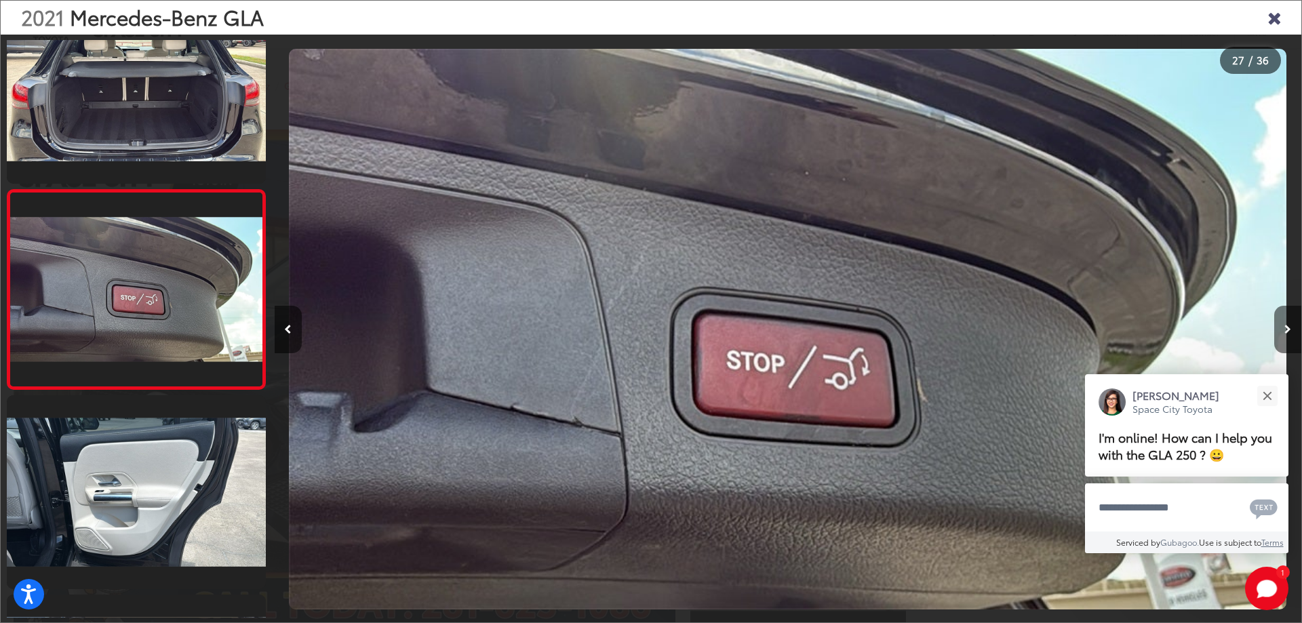
click at [1287, 326] on icon "Next image" at bounding box center [1287, 329] width 7 height 9
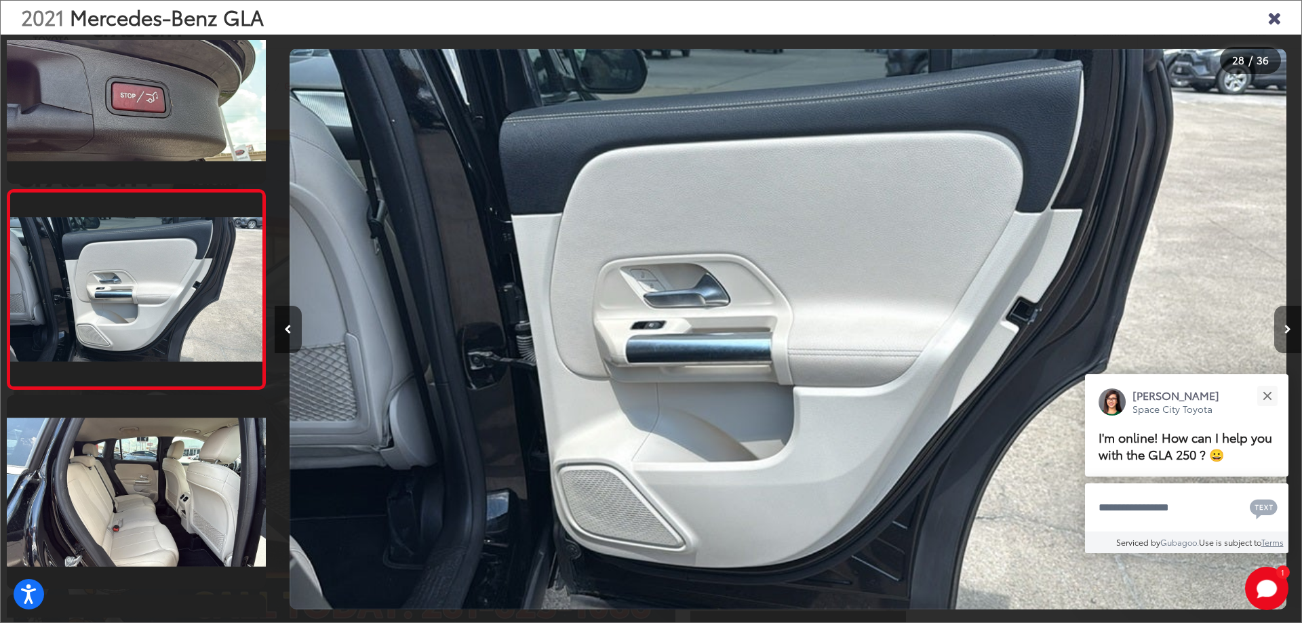
click at [1287, 326] on icon "Next image" at bounding box center [1287, 329] width 7 height 9
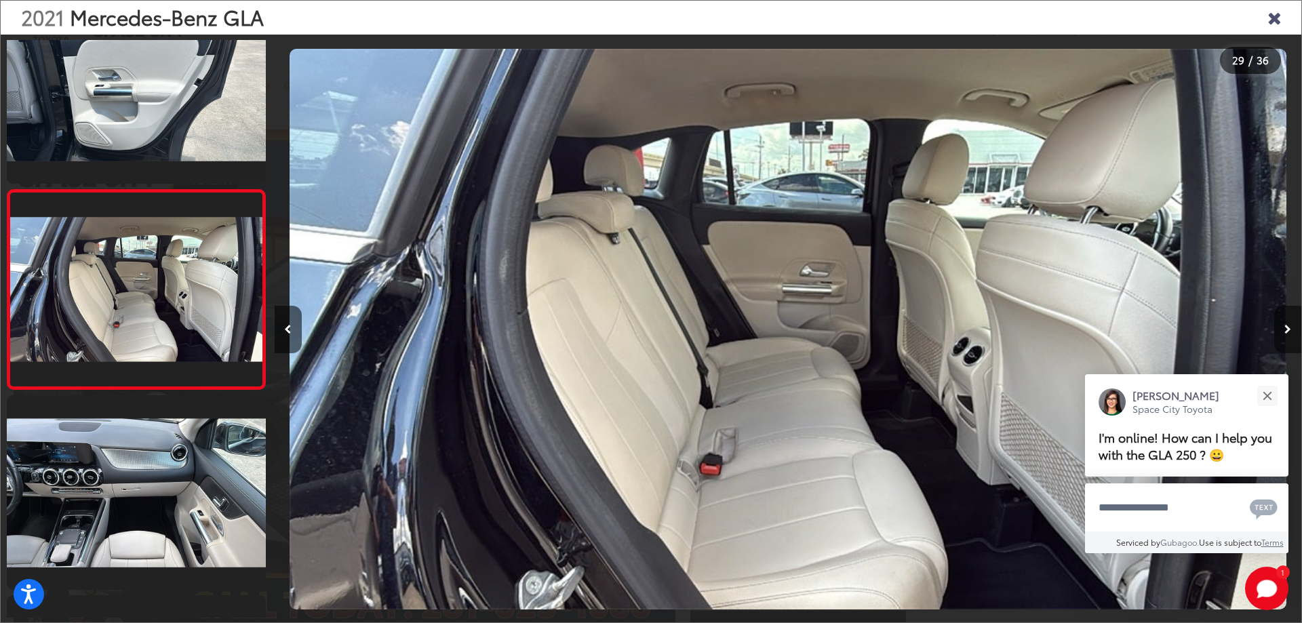
click at [1288, 326] on icon "Next image" at bounding box center [1287, 329] width 7 height 9
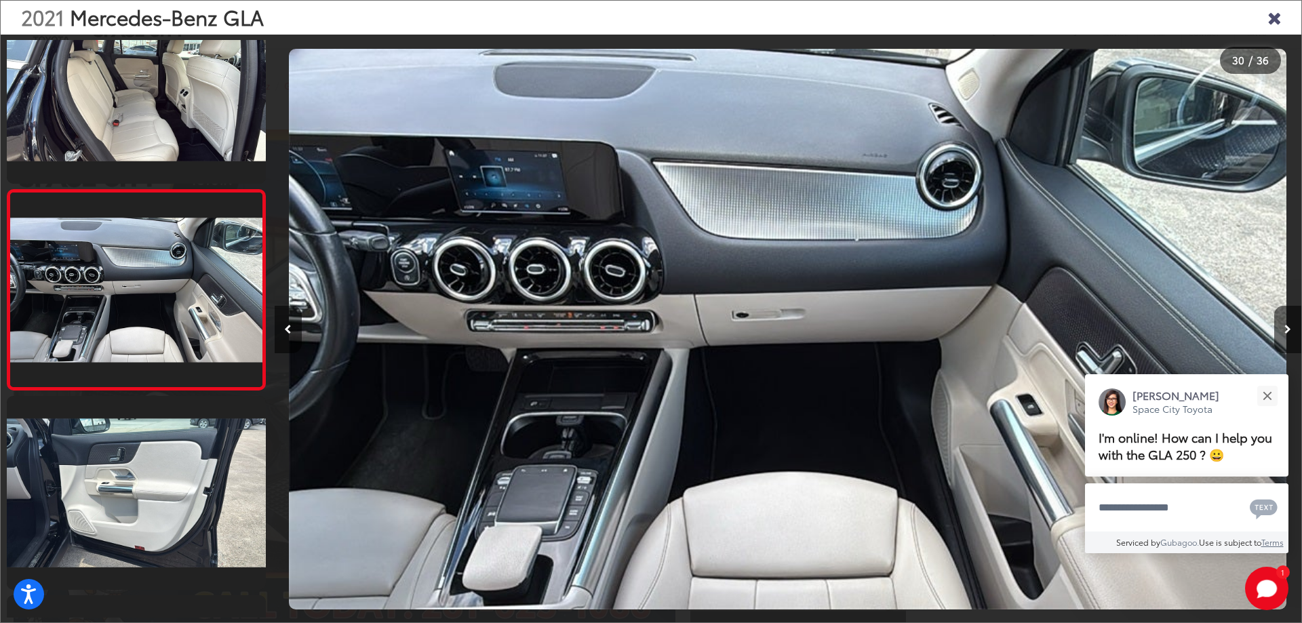
click at [1277, 19] on icon "Close gallery" at bounding box center [1274, 17] width 14 height 18
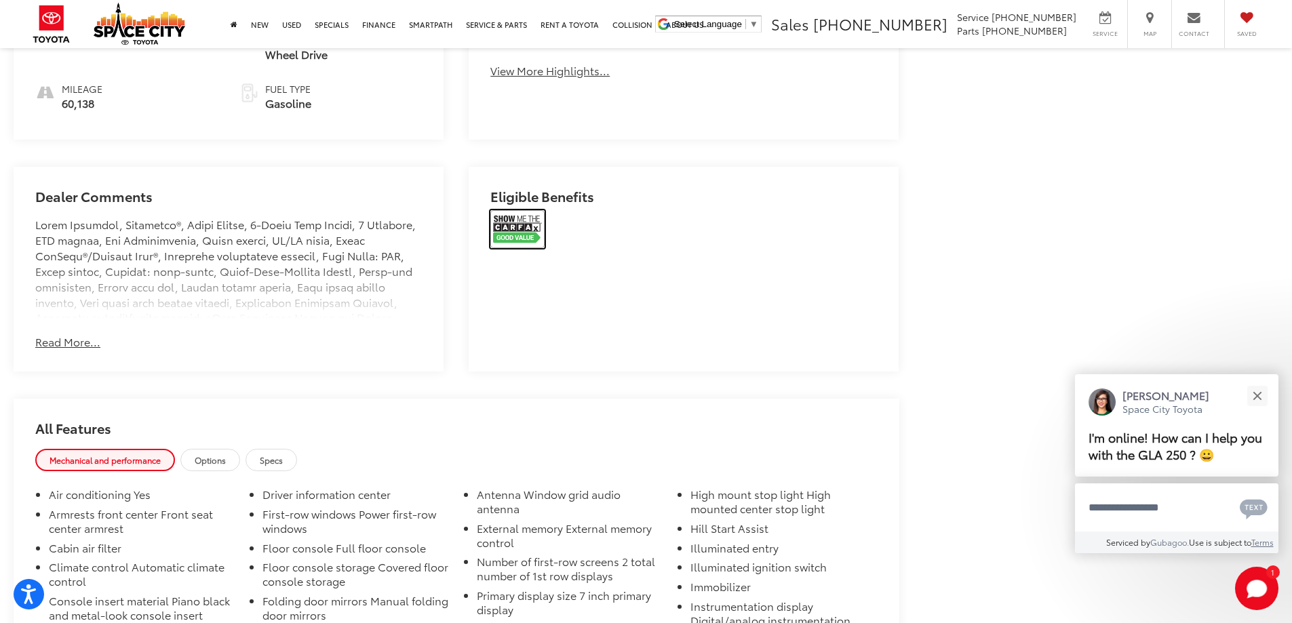
click at [525, 222] on img at bounding box center [517, 229] width 54 height 38
